Goal: Entertainment & Leisure: Consume media (video, audio)

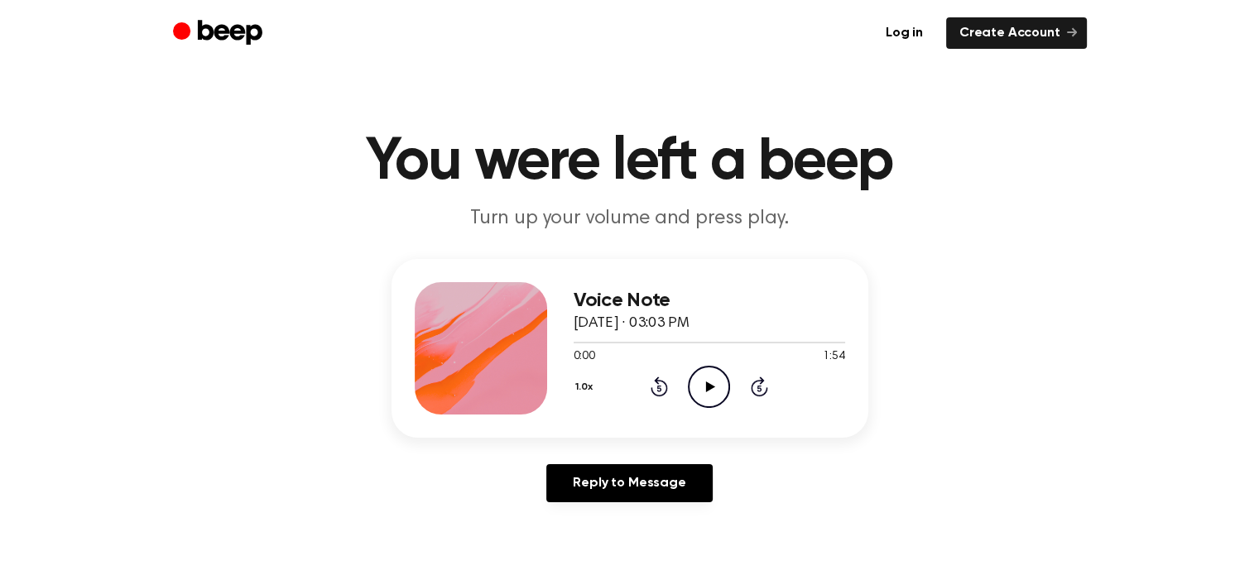
click at [702, 377] on icon "Play Audio" at bounding box center [709, 387] width 42 height 42
click at [702, 378] on icon "Pause Audio" at bounding box center [709, 387] width 42 height 42
click at [714, 380] on icon "Play Audio" at bounding box center [709, 387] width 42 height 42
click at [708, 370] on icon "Play Audio" at bounding box center [709, 387] width 42 height 42
click at [696, 383] on icon "Play Audio" at bounding box center [709, 387] width 42 height 42
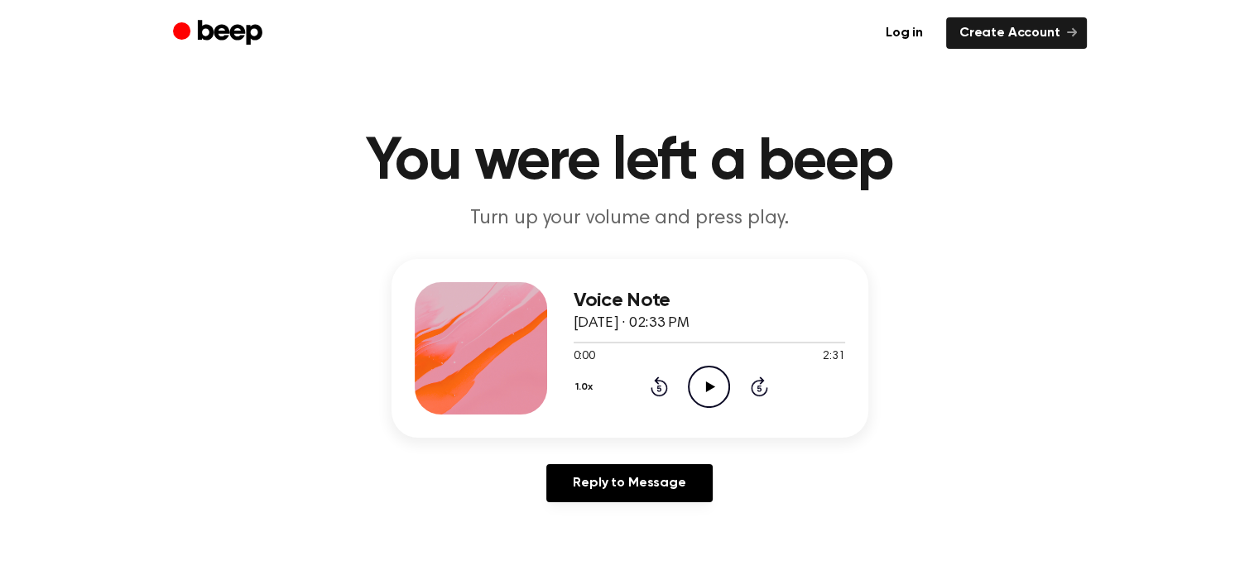
click at [702, 383] on icon "Play Audio" at bounding box center [709, 387] width 42 height 42
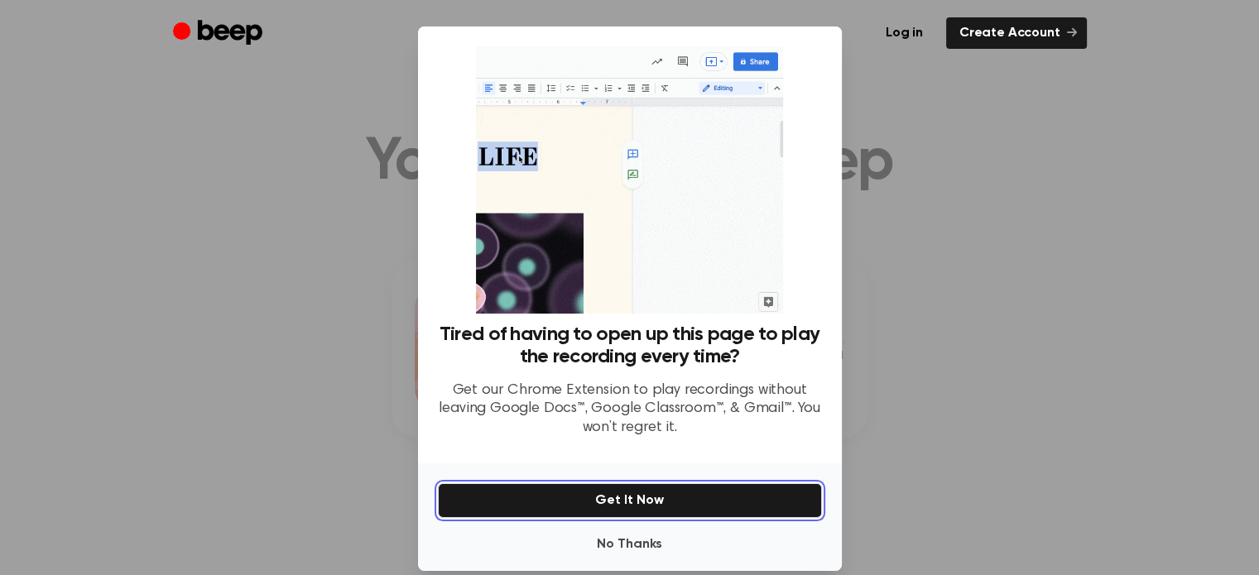
click at [639, 506] on button "Get It Now" at bounding box center [630, 500] width 384 height 35
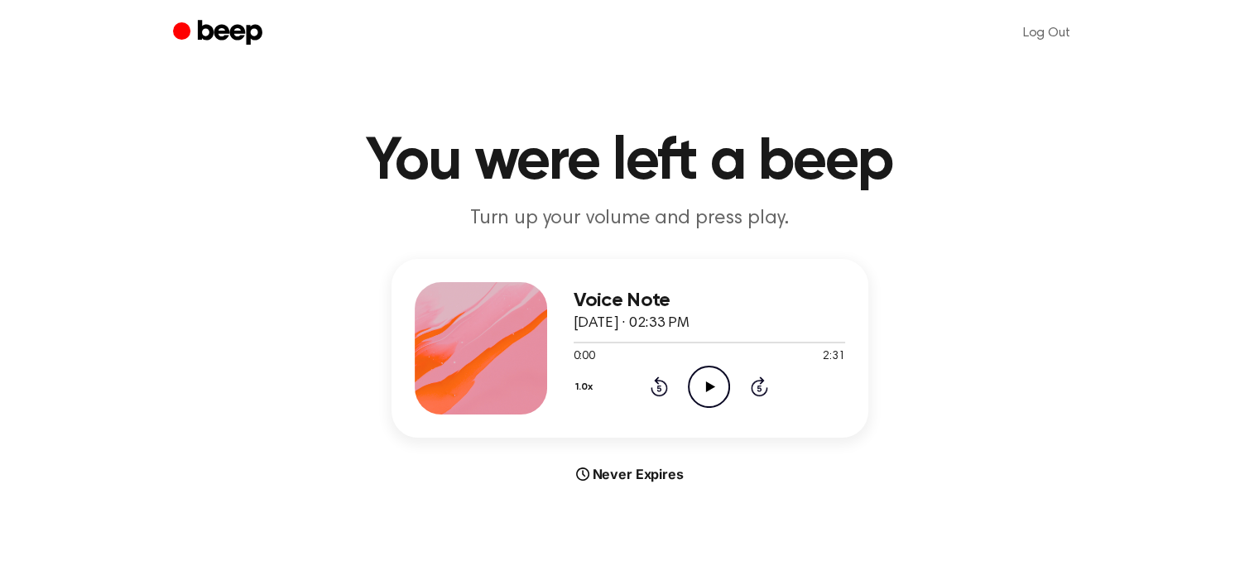
click at [704, 377] on icon "Play Audio" at bounding box center [709, 387] width 42 height 42
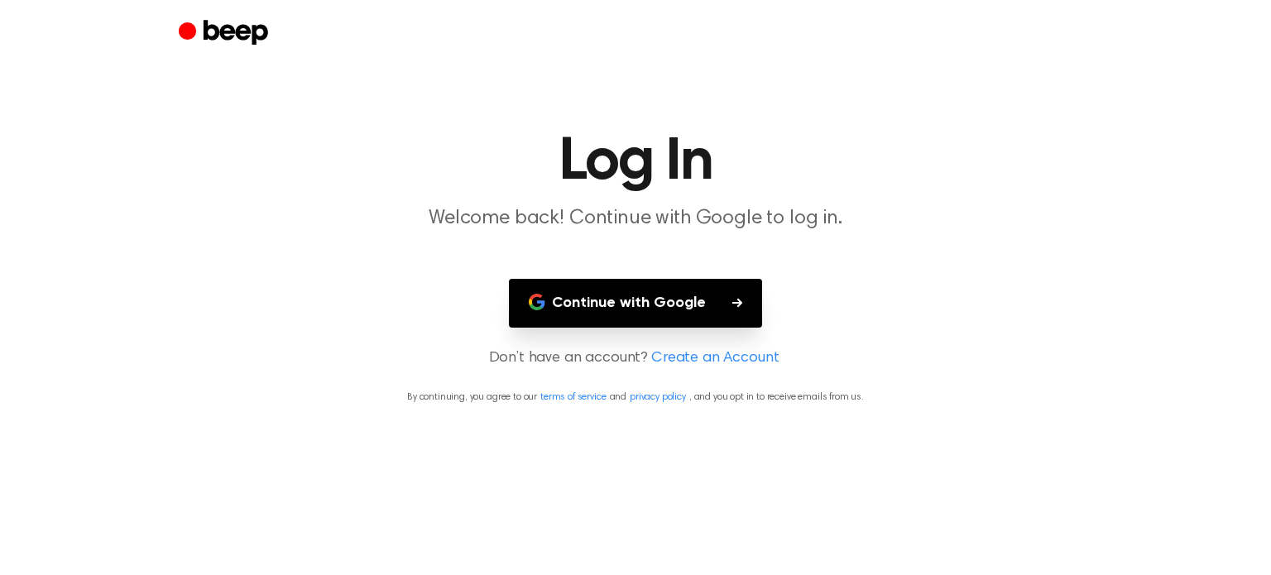
click at [658, 299] on button "Continue with Google" at bounding box center [635, 303] width 253 height 49
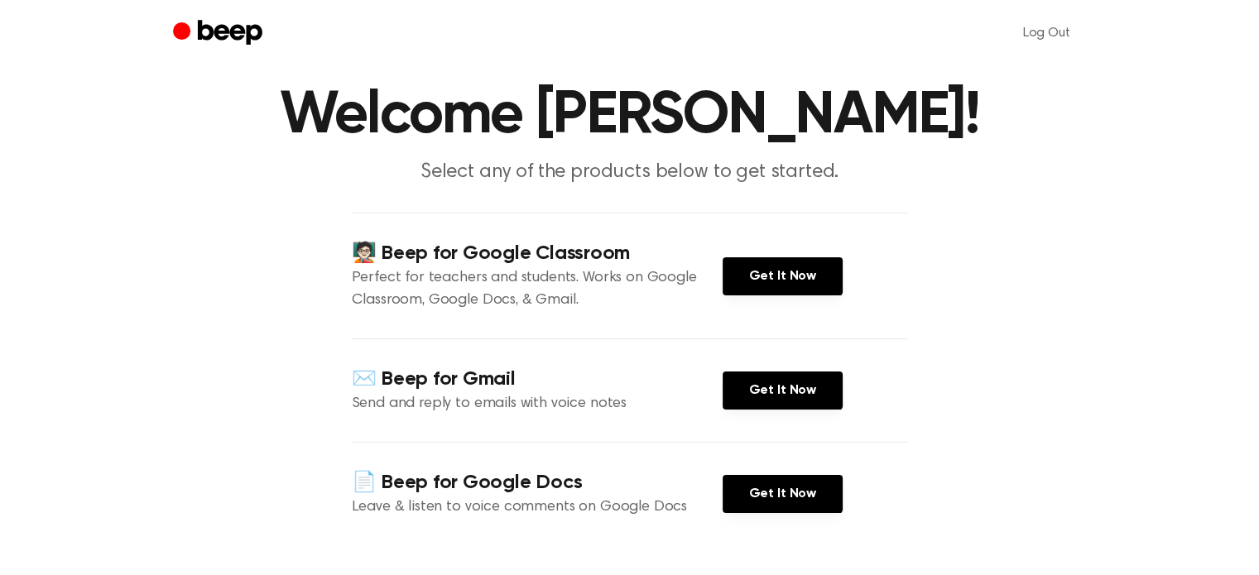
scroll to position [83, 0]
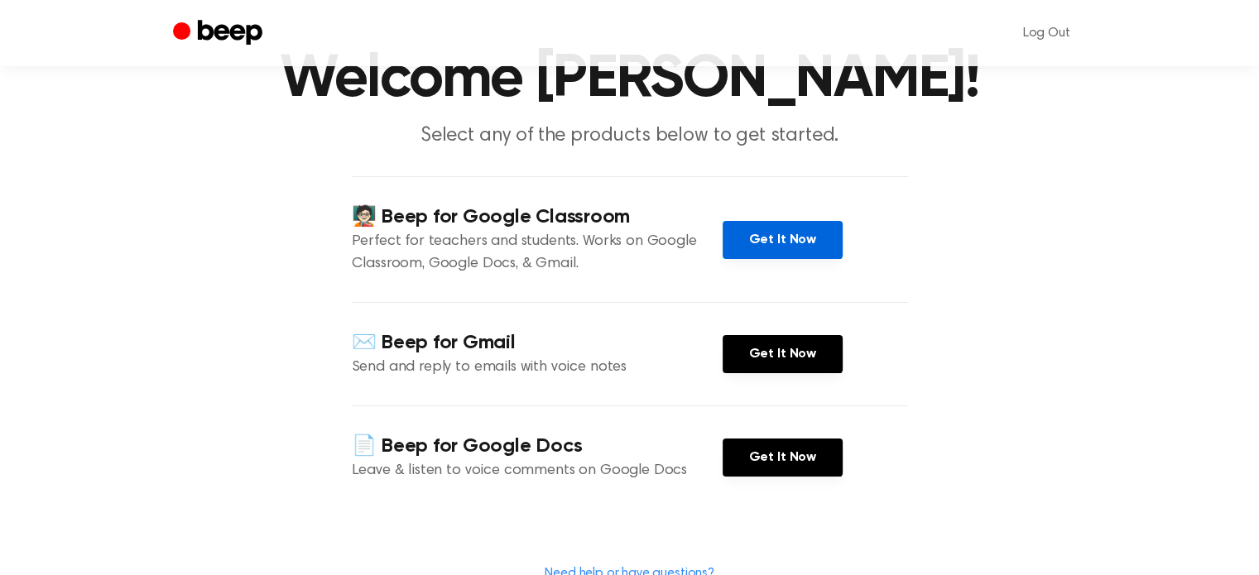
click at [773, 236] on link "Get It Now" at bounding box center [783, 240] width 120 height 38
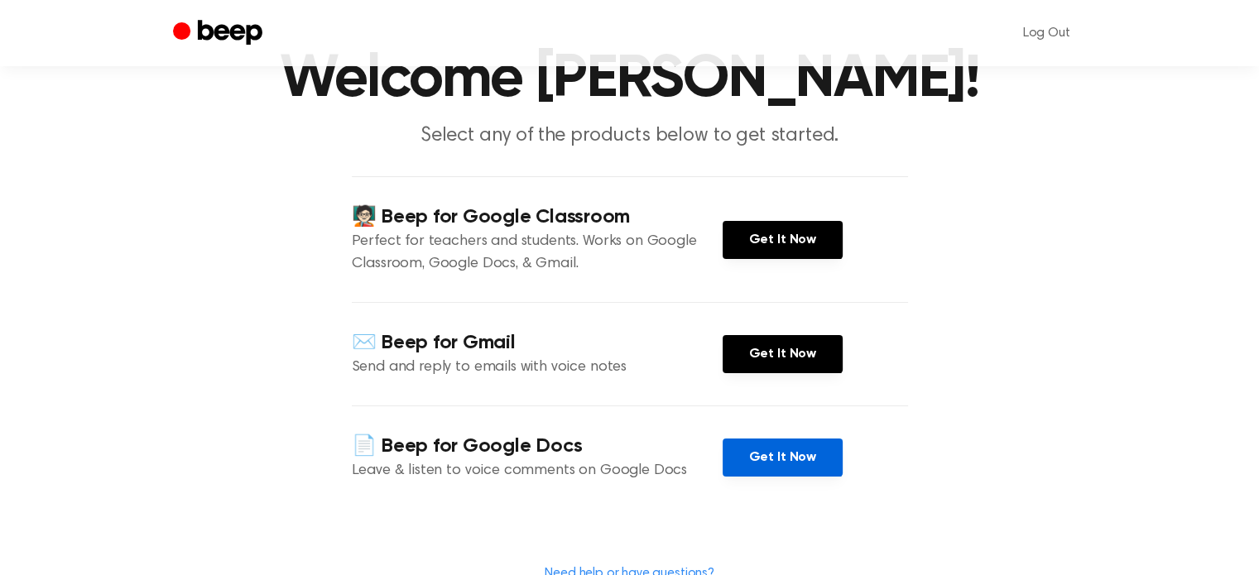
click at [778, 459] on link "Get It Now" at bounding box center [783, 458] width 120 height 38
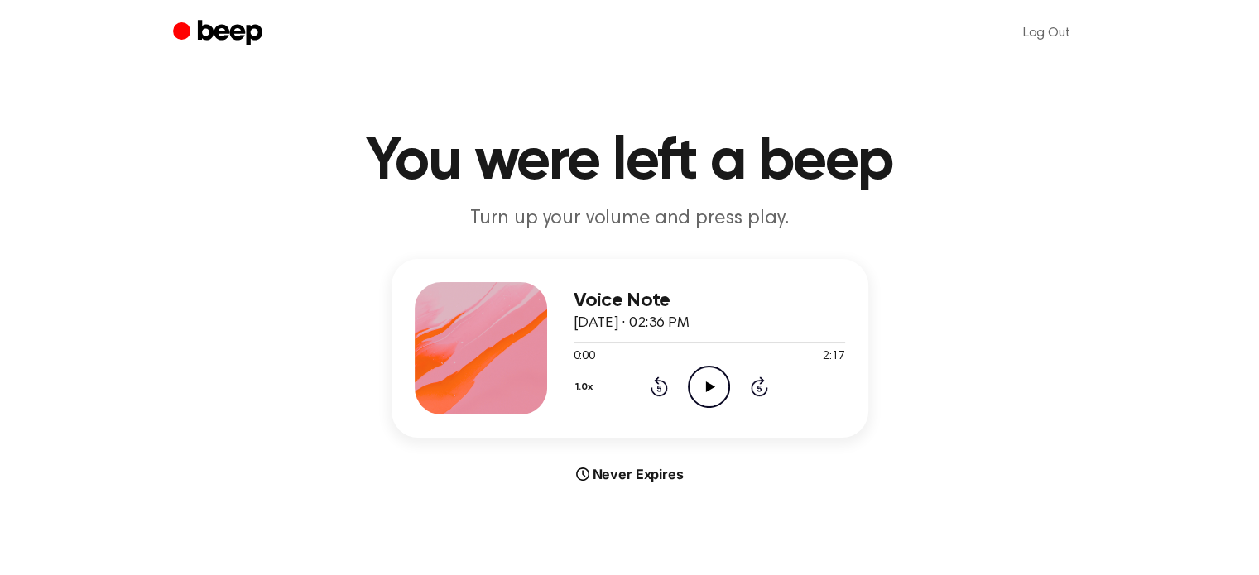
click at [710, 381] on icon "Play Audio" at bounding box center [709, 387] width 42 height 42
